Goal: Browse casually

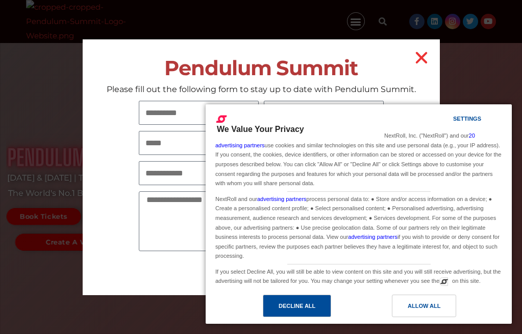
click at [287, 301] on div "Decline All" at bounding box center [297, 305] width 37 height 11
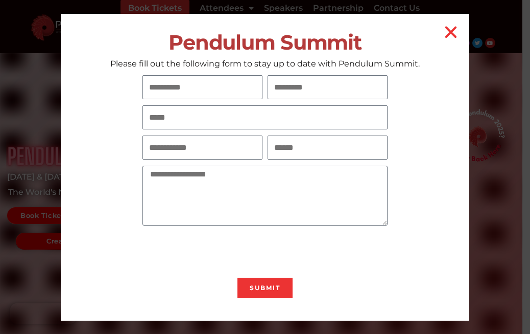
click at [522, 43] on html "Skip to content Book Tickets Attendees 2025 Schedule 2025 Event Information Via…" at bounding box center [265, 167] width 530 height 334
click at [448, 35] on icon "Close" at bounding box center [451, 32] width 16 height 16
